Goal: Complete application form: Complete application form

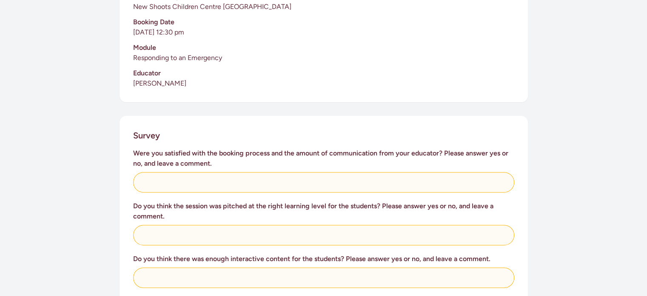
scroll to position [243, 0]
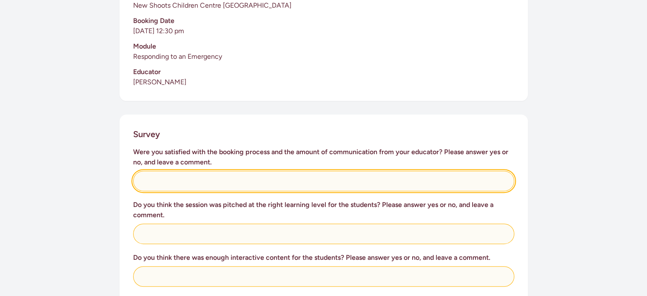
click at [153, 172] on input "text" at bounding box center [323, 181] width 381 height 20
type input "yes - very friendly"
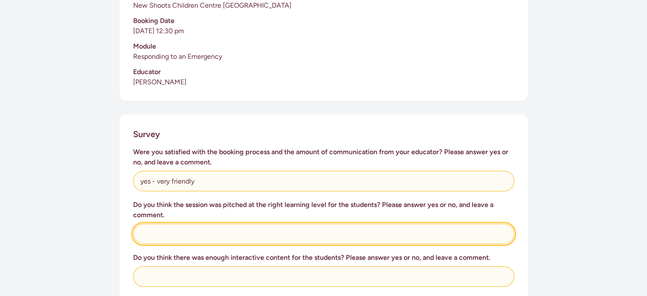
click at [152, 231] on input "text" at bounding box center [323, 233] width 381 height 20
click at [289, 226] on input "yes - the helmet and jacket would be more approriate" at bounding box center [323, 233] width 381 height 20
click at [289, 224] on input "yes - the helmet and jacket would be more approriate" at bounding box center [323, 233] width 381 height 20
click at [289, 223] on input "yes - the helmet and jacket would be more approriate" at bounding box center [323, 233] width 381 height 20
click at [291, 223] on input "yes - the helmet and jacket would be more approriate" at bounding box center [323, 233] width 381 height 20
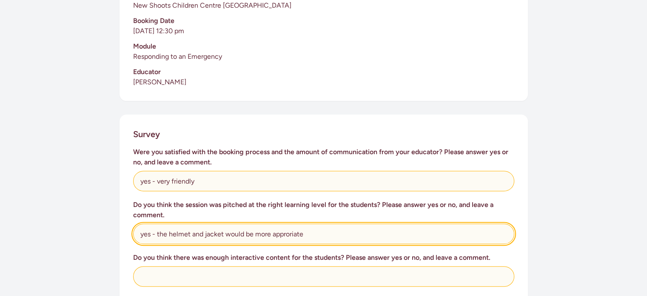
click at [290, 223] on input "yes - the helmet and jacket would be more approriate" at bounding box center [323, 233] width 381 height 20
click at [291, 223] on input "yes - the helmet and jacket would be more approriate" at bounding box center [323, 233] width 381 height 20
click at [306, 226] on input "yes - the helmet and jacket would be more approriate" at bounding box center [323, 233] width 381 height 20
type input "yes - the helmet and jacket would be more appropriate if sized to children."
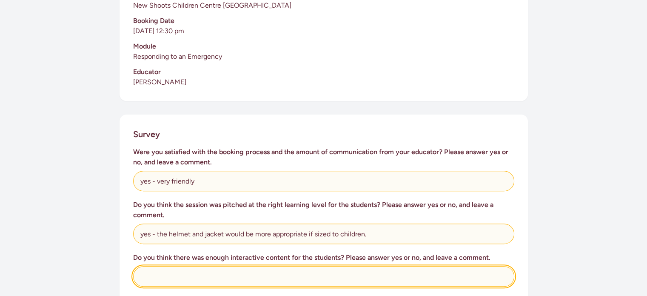
click at [152, 266] on input "text" at bounding box center [323, 276] width 381 height 20
click at [226, 267] on input "yes; however some actual si" at bounding box center [323, 276] width 381 height 20
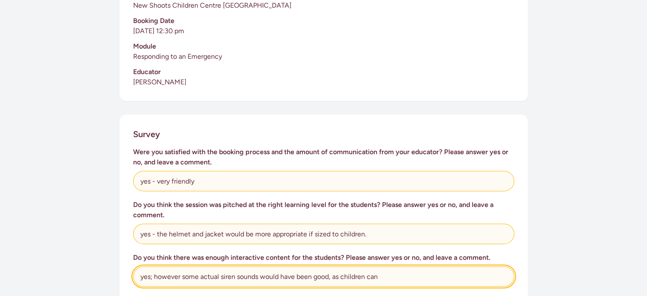
click at [341, 269] on input "yes; however some actual siren sounds would have been good, as children can" at bounding box center [323, 276] width 381 height 20
click at [400, 266] on input "yes; however some actual siren sounds would have been good, as some children can" at bounding box center [323, 276] width 381 height 20
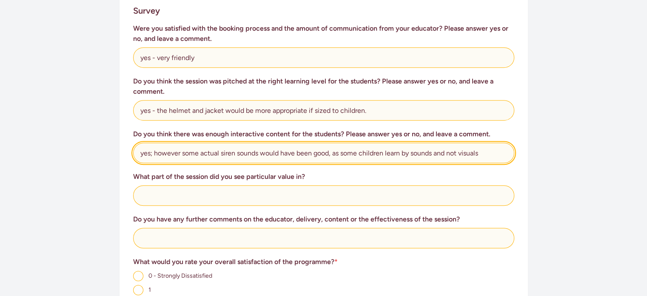
scroll to position [368, 0]
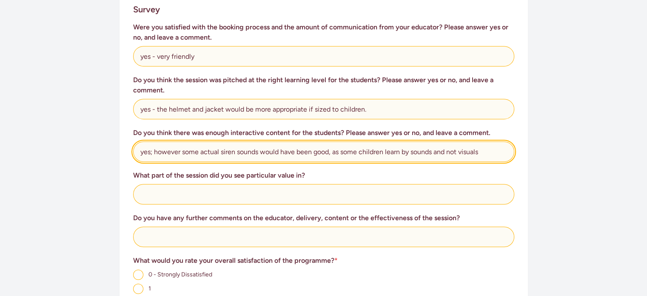
type input "yes; however some actual siren sounds would have been good, as some children le…"
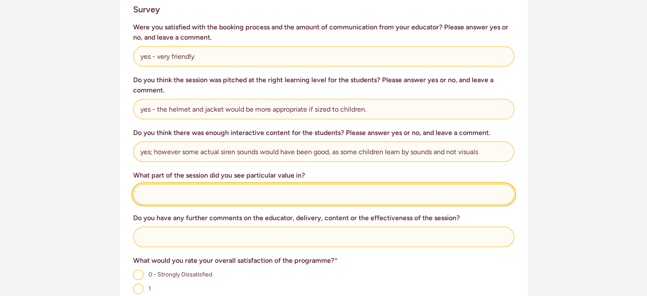
click at [152, 186] on input "text" at bounding box center [323, 194] width 381 height 20
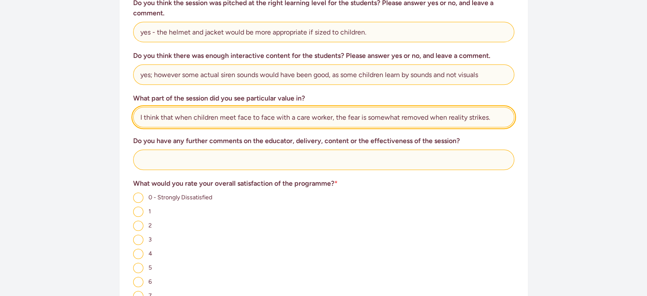
scroll to position [450, 0]
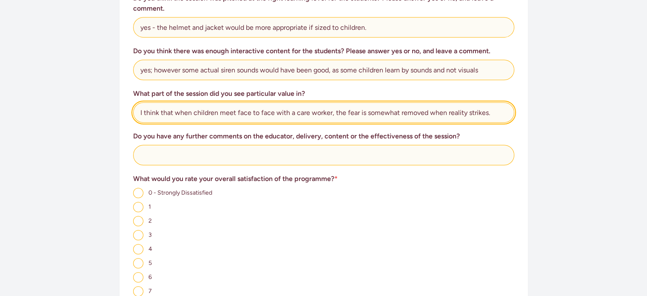
type input "I think that when children meet face to face with a care worker, the fear is so…"
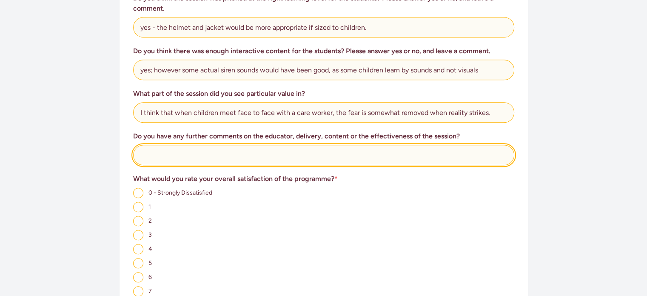
click at [164, 152] on input "text" at bounding box center [323, 155] width 381 height 20
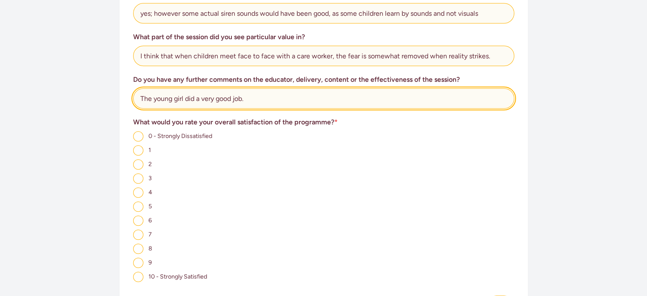
scroll to position [507, 0]
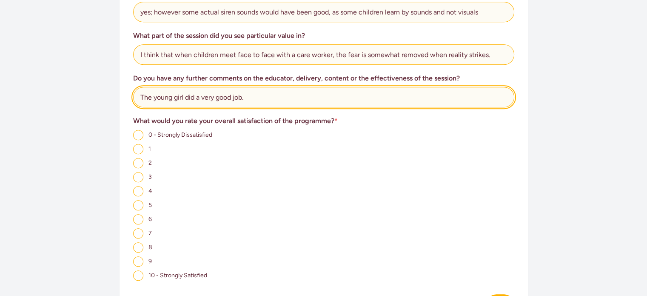
type input "The young girl did a very good job."
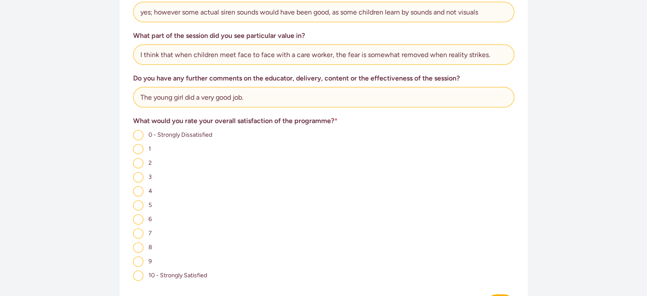
click at [140, 228] on input "7" at bounding box center [138, 233] width 10 height 10
radio input "true"
click at [140, 242] on input "8" at bounding box center [138, 247] width 10 height 10
radio input "true"
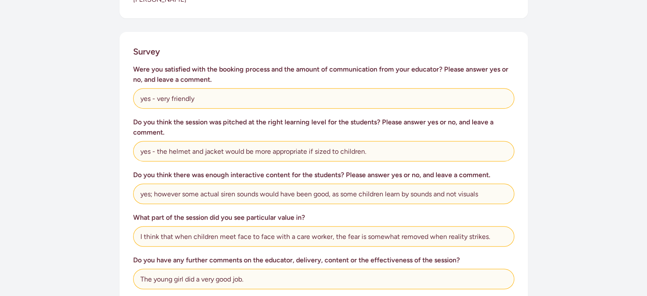
scroll to position [327, 0]
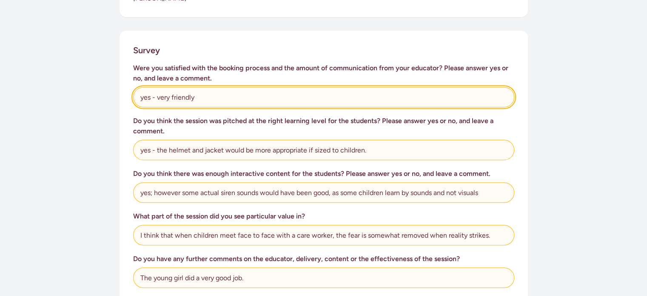
click at [201, 87] on input "yes - very friendly" at bounding box center [323, 97] width 381 height 20
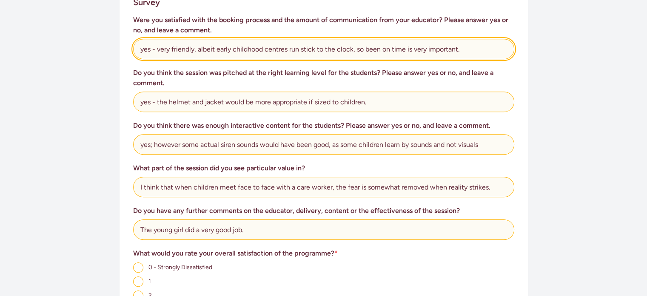
scroll to position [378, 0]
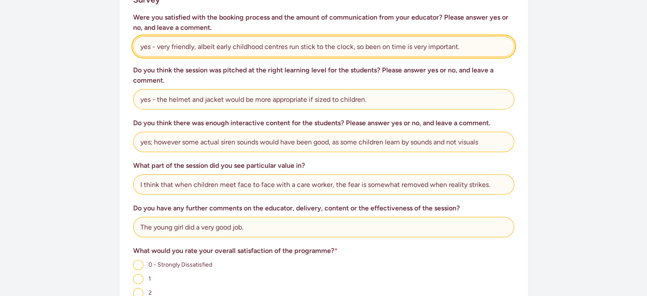
type input "yes - very friendly, albeit early childhood centres run stick to the clock, so …"
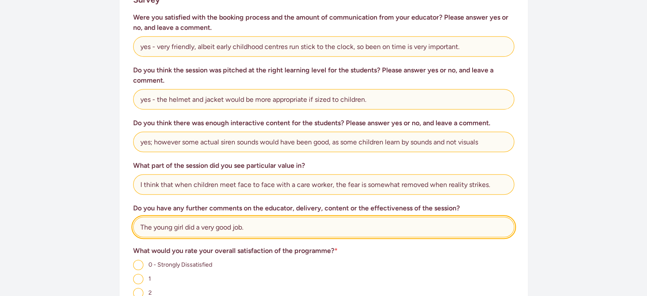
click at [246, 219] on input "The young girl did a very good job." at bounding box center [323, 227] width 381 height 20
click at [280, 217] on input "The young girl did a very good job, she was awsome w" at bounding box center [323, 227] width 381 height 20
click at [313, 217] on input "The young girl did a very good job, she was awesome w" at bounding box center [323, 227] width 381 height 20
click at [499, 223] on input "The young girl did a very good job, she was awesome with our children." at bounding box center [323, 227] width 381 height 20
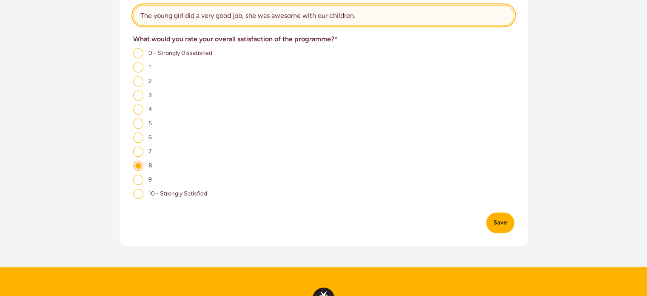
scroll to position [591, 0]
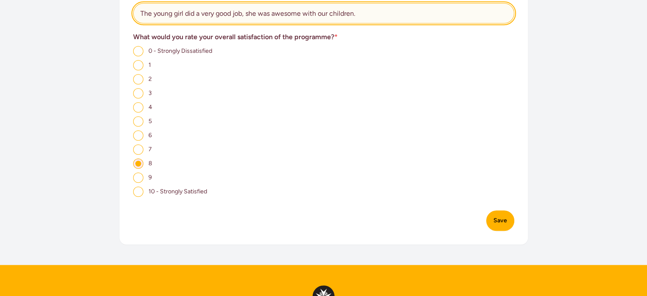
type input "The young girl did a very good job, she was awesome with our children."
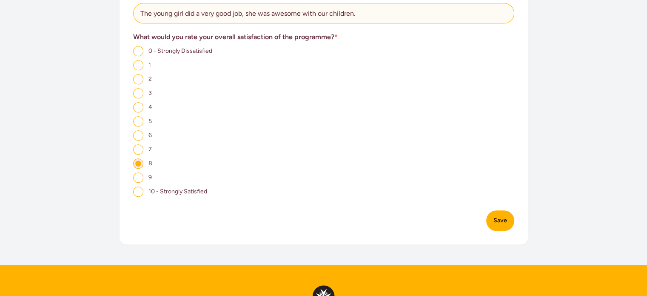
click at [504, 213] on button "Save" at bounding box center [501, 220] width 28 height 20
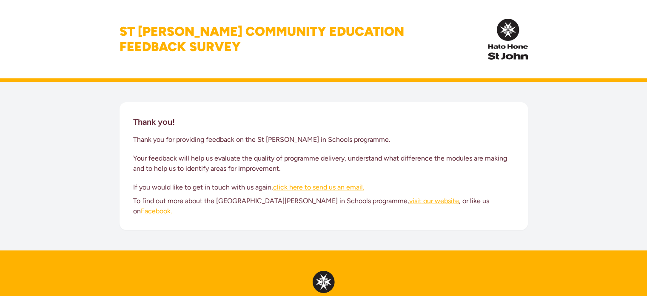
scroll to position [591, 0]
